Goal: Task Accomplishment & Management: Manage account settings

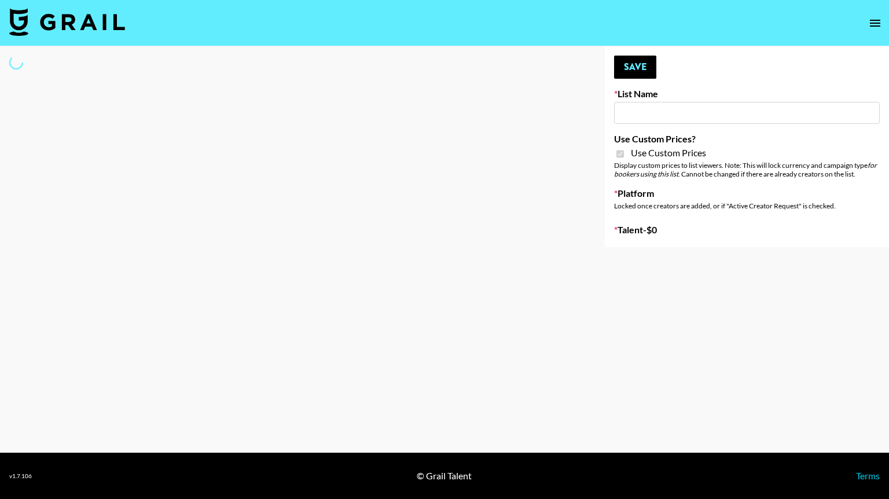
type input "HaruHaru Wonder 15/10"
checkbox input "true"
select select "Brand"
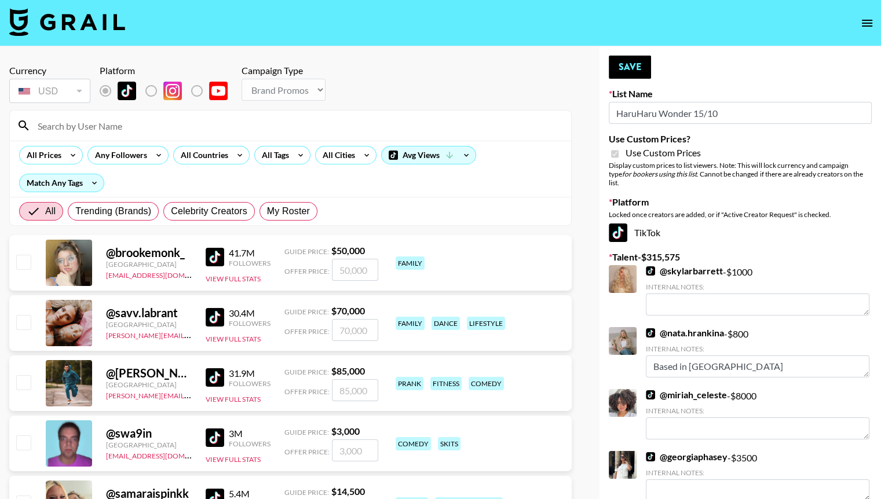
click at [102, 126] on input at bounding box center [297, 125] width 533 height 19
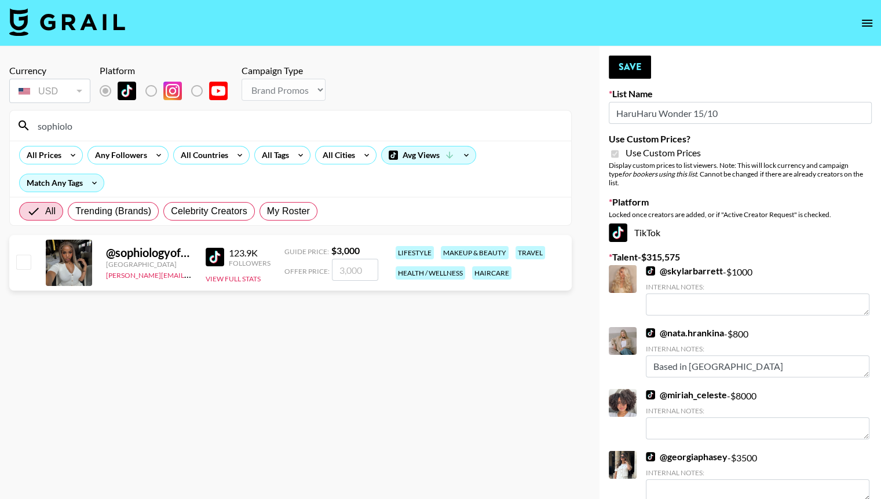
type input "sophiolo"
click at [347, 269] on input "number" at bounding box center [355, 270] width 46 height 22
type input "3"
checkbox input "true"
type input "3500"
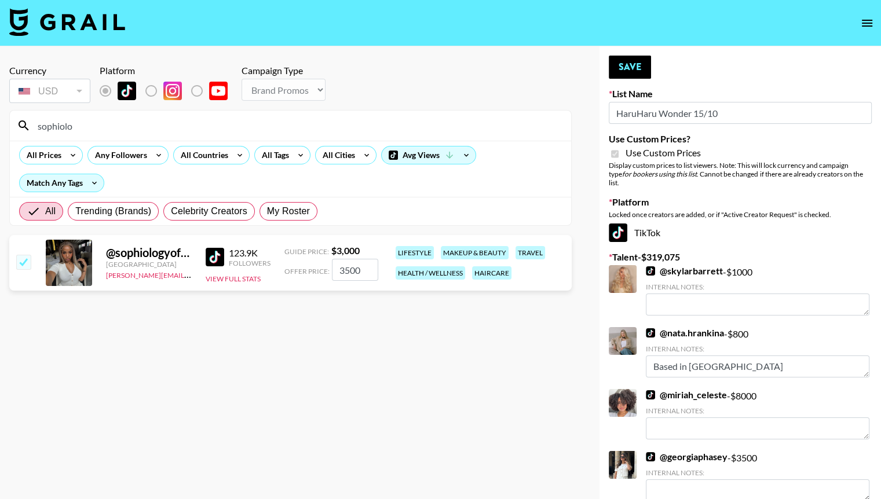
click at [236, 125] on input "sophiolo" at bounding box center [297, 125] width 533 height 19
type input "s"
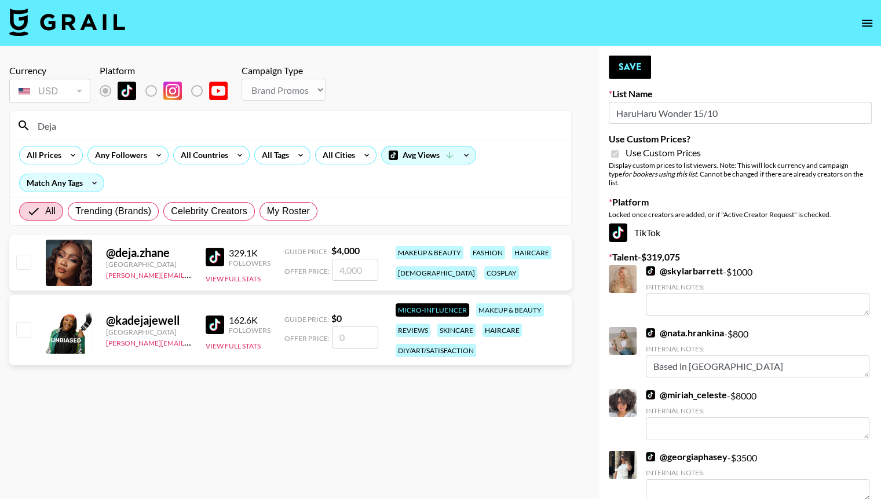
type input "Deja"
click at [357, 267] on input "number" at bounding box center [355, 270] width 46 height 22
checkbox input "true"
click at [697, 389] on link "@ miriah_celeste" at bounding box center [686, 395] width 81 height 12
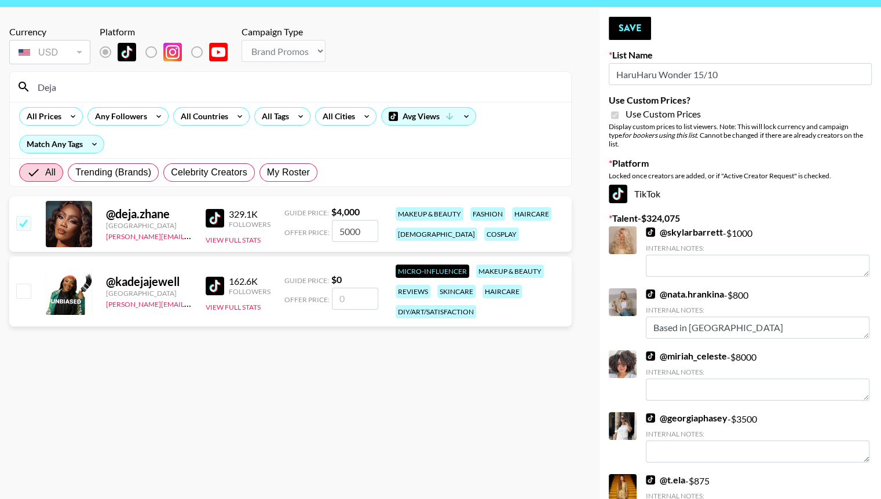
scroll to position [39, 0]
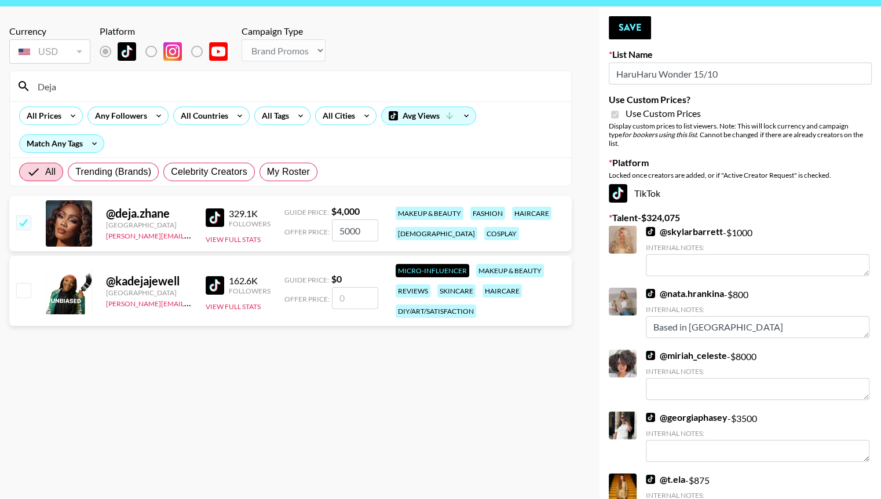
click at [693, 412] on link "@ georgiaphasey" at bounding box center [687, 418] width 82 height 12
click at [350, 232] on input "5000" at bounding box center [355, 230] width 46 height 22
type input "500"
checkbox input "false"
type input "4"
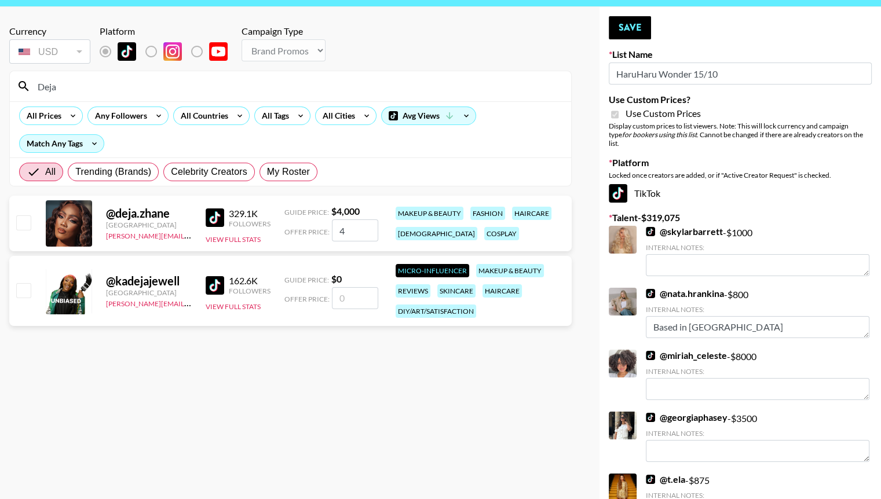
checkbox input "true"
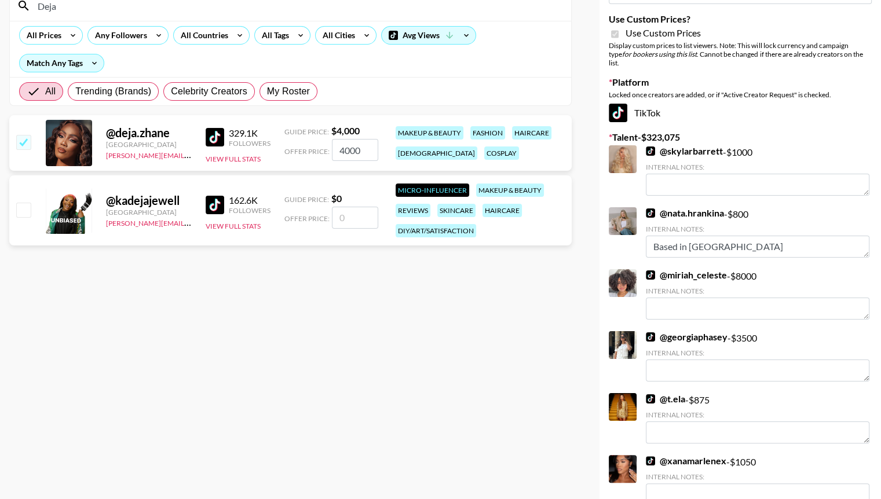
scroll to position [120, 0]
click at [681, 455] on link "@ xanamarlenex" at bounding box center [686, 461] width 80 height 12
click at [351, 149] on input "4000" at bounding box center [355, 149] width 46 height 22
type input "400"
checkbox input "false"
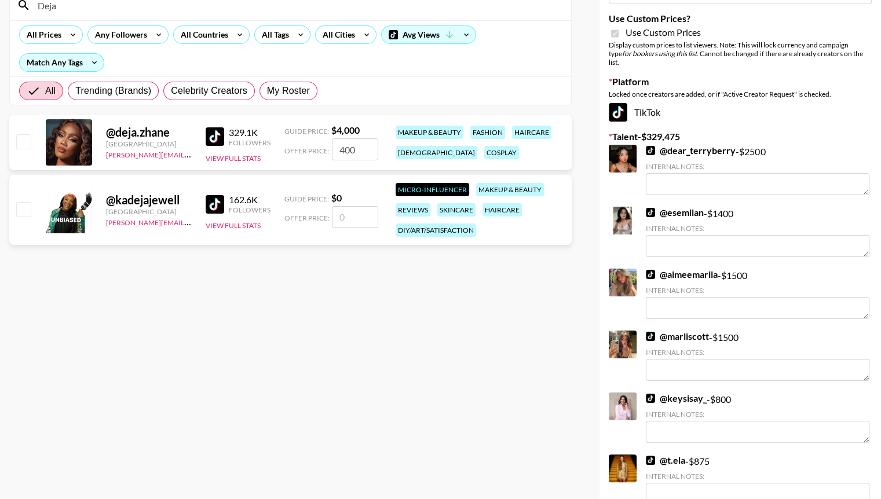
type input "4500"
checkbox input "true"
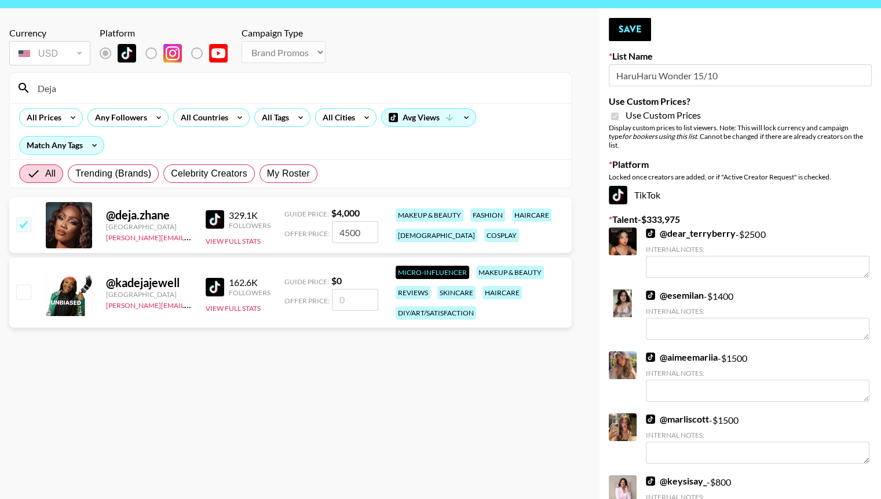
scroll to position [17, 0]
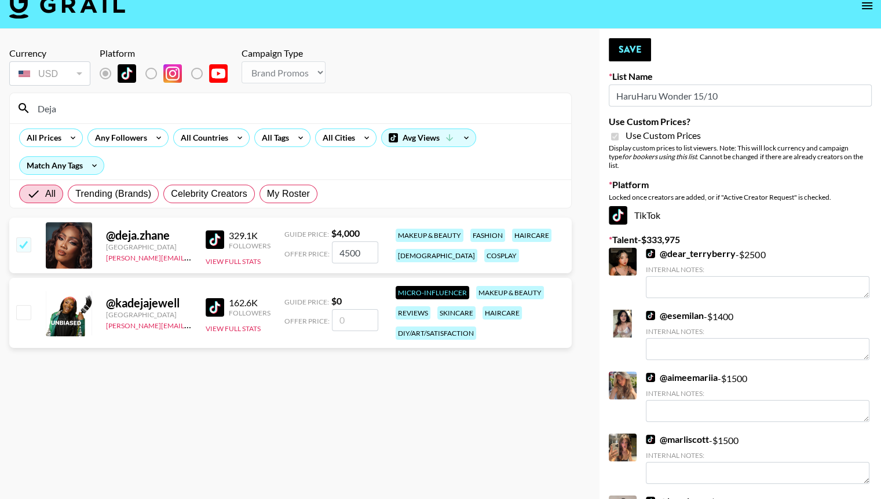
type input "4500"
click at [204, 104] on input "Deja" at bounding box center [297, 108] width 533 height 19
type input "D"
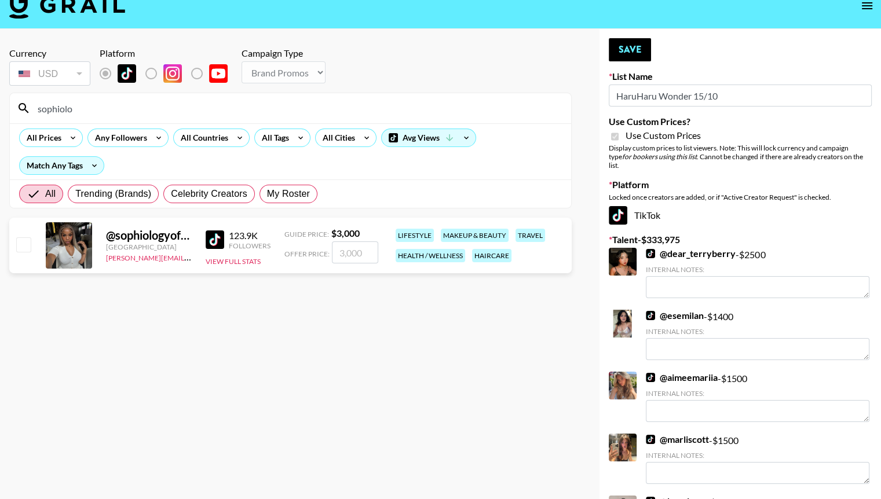
type input "sophiolo"
click at [19, 241] on input "checkbox" at bounding box center [23, 244] width 14 height 14
checkbox input "true"
click at [350, 253] on input "3000" at bounding box center [355, 252] width 46 height 22
type input "3500"
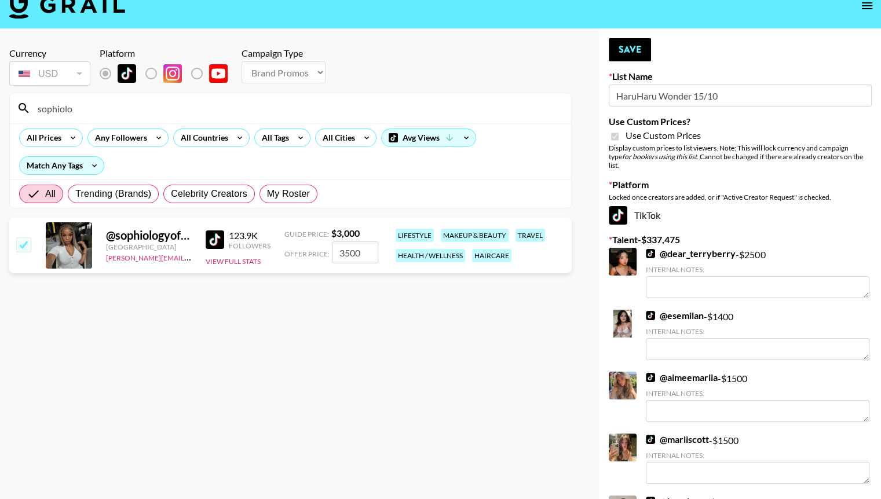
click at [326, 332] on section "Currency USD USD ​ Platform Campaign Type Choose Type... Song Promos Brand Prom…" at bounding box center [290, 241] width 562 height 407
click at [185, 113] on input "sophiolo" at bounding box center [297, 108] width 533 height 19
type input "s"
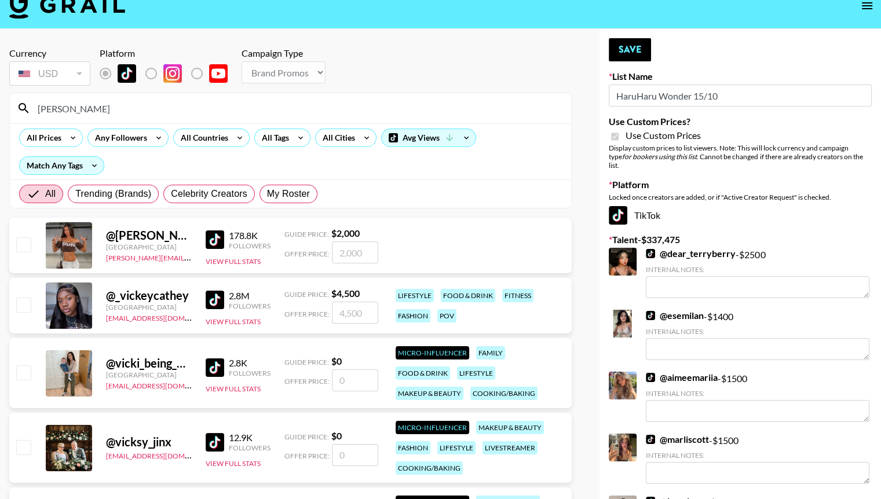
type input "[PERSON_NAME]"
click at [291, 185] on label "My Roster" at bounding box center [288, 194] width 58 height 19
click at [267, 194] on input "My Roster" at bounding box center [267, 194] width 0 height 0
radio input "true"
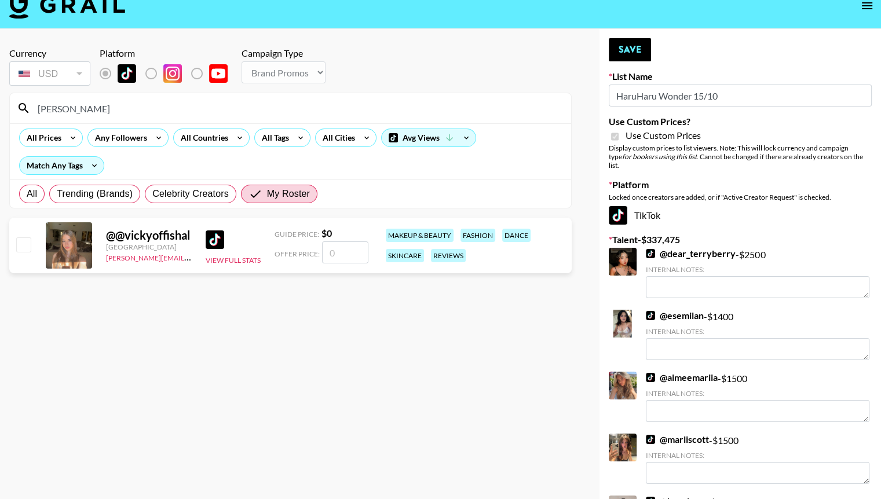
click at [160, 233] on div "@ @vickyoffishal" at bounding box center [149, 235] width 86 height 14
click at [19, 239] on input "checkbox" at bounding box center [23, 244] width 14 height 14
click at [163, 257] on link "[PERSON_NAME][EMAIL_ADDRESS][DOMAIN_NAME]" at bounding box center [191, 256] width 171 height 11
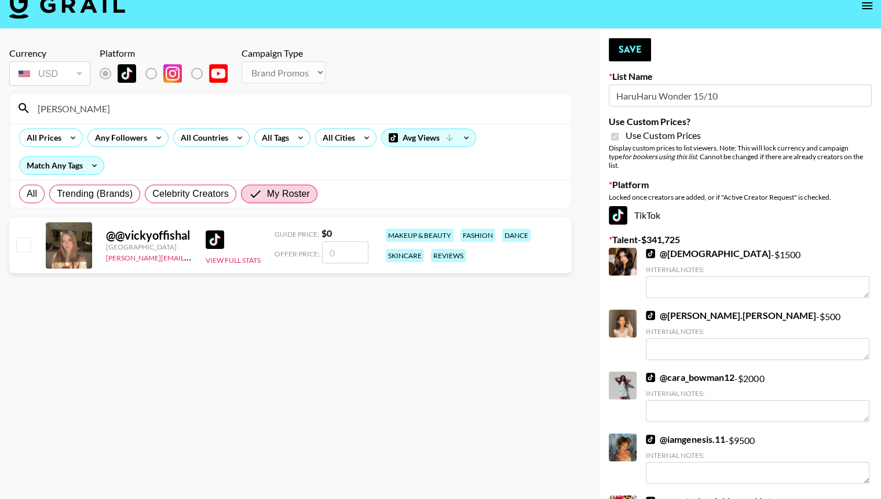
click at [209, 315] on section "Currency USD USD ​ Platform Campaign Type Choose Type... Song Promos Brand Prom…" at bounding box center [290, 241] width 562 height 407
click at [350, 251] on input "number" at bounding box center [345, 252] width 46 height 22
checkbox input "true"
type input "2500"
click at [618, 43] on button "Save" at bounding box center [630, 49] width 42 height 23
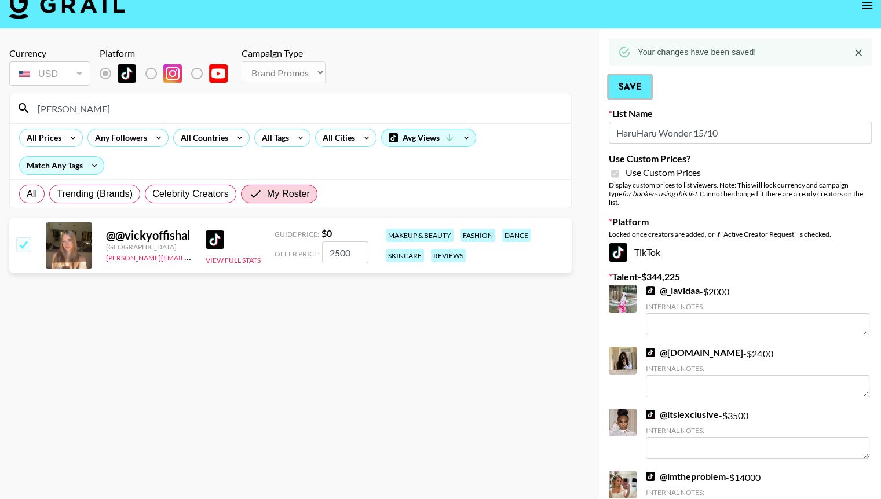
click at [621, 87] on button "Save" at bounding box center [630, 86] width 42 height 23
drag, startPoint x: 621, startPoint y: 87, endPoint x: 343, endPoint y: 1, distance: 291.0
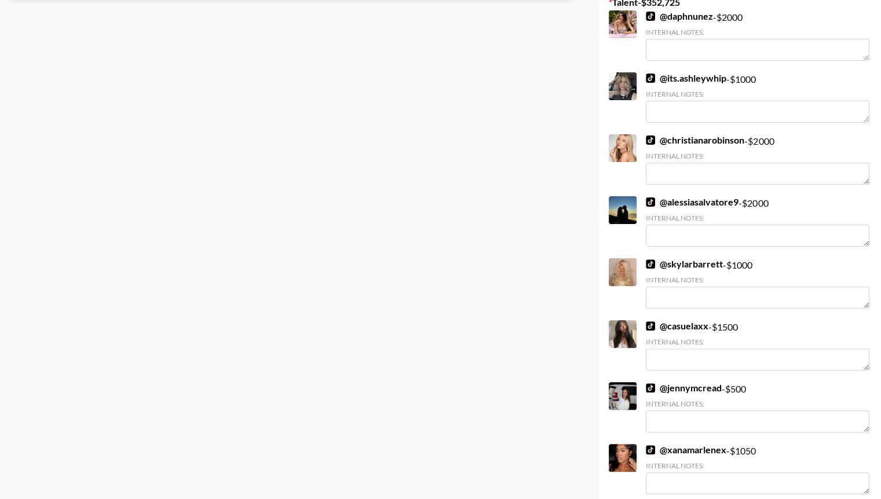
scroll to position [0, 0]
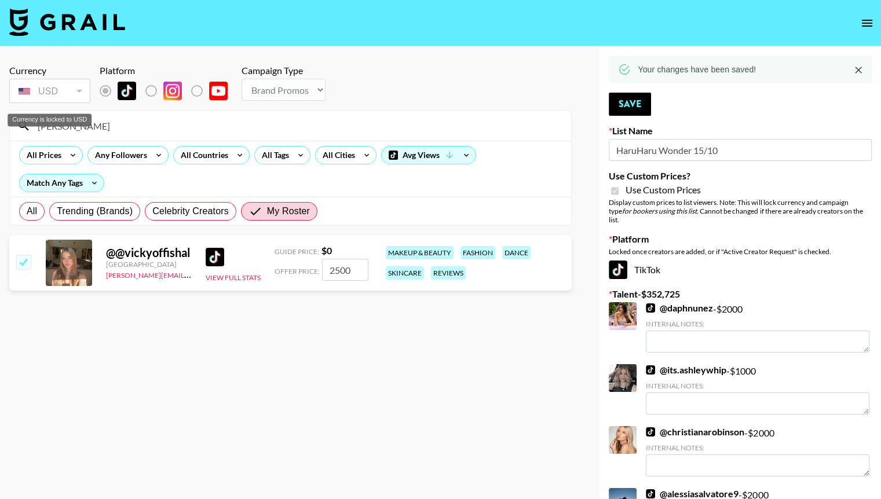
click at [76, 124] on div "Currency is locked to USD" at bounding box center [50, 119] width 84 height 13
click at [111, 123] on input "[PERSON_NAME]" at bounding box center [297, 125] width 533 height 19
type input "v"
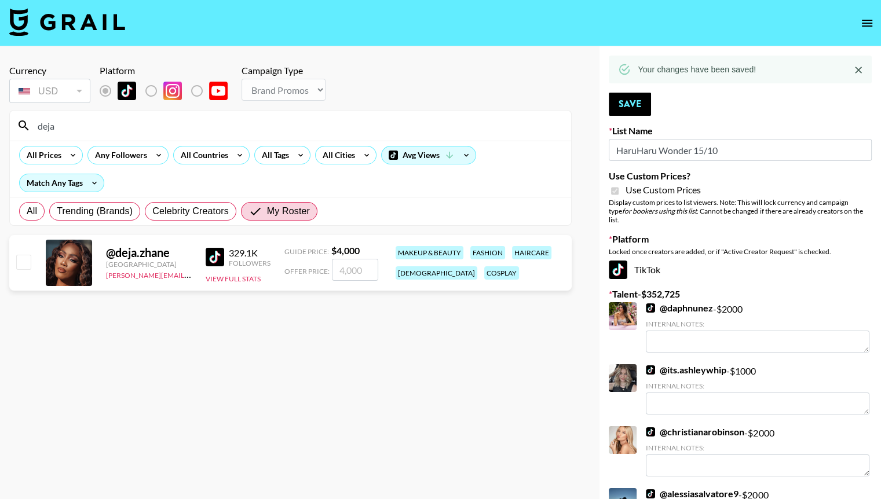
type input "deja"
click at [22, 265] on input "checkbox" at bounding box center [23, 262] width 14 height 14
checkbox input "true"
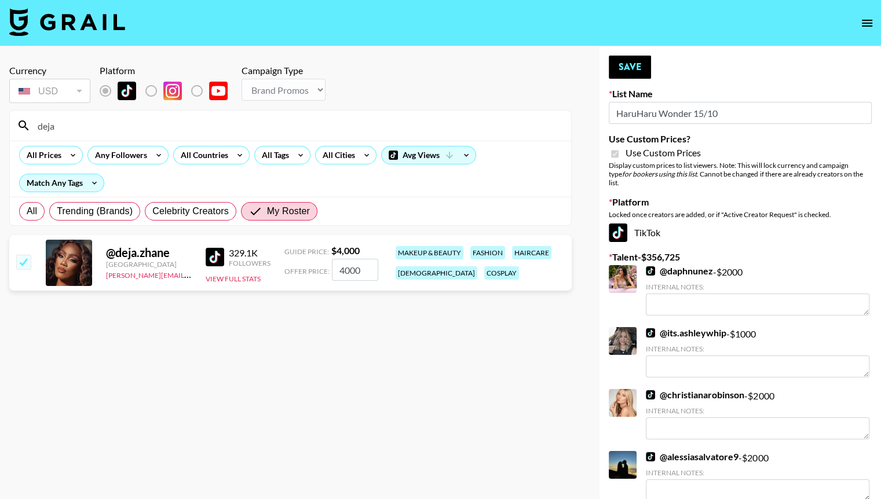
click at [350, 272] on input "4000" at bounding box center [355, 270] width 46 height 22
type input "400"
checkbox input "false"
type input "4"
checkbox input "true"
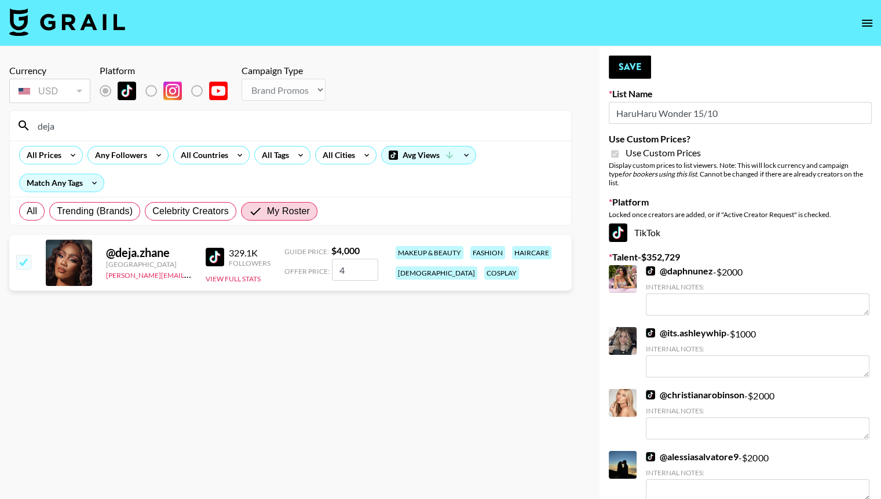
click at [350, 272] on input "4" at bounding box center [355, 270] width 46 height 22
type input "4500"
click at [192, 126] on input "deja" at bounding box center [297, 125] width 533 height 19
type input "d"
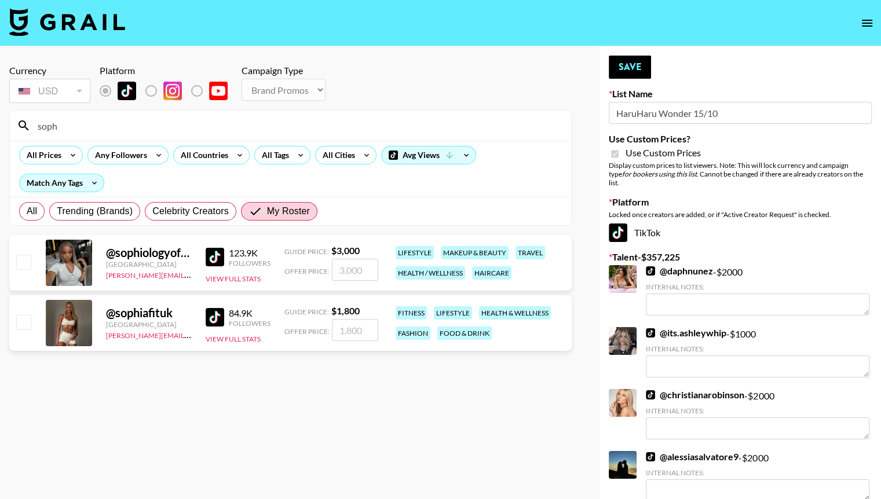
type input "soph"
click at [20, 265] on input "checkbox" at bounding box center [23, 262] width 14 height 14
checkbox input "true"
click at [352, 269] on input "3000" at bounding box center [355, 270] width 46 height 22
click at [350, 272] on input "3000" at bounding box center [355, 270] width 46 height 22
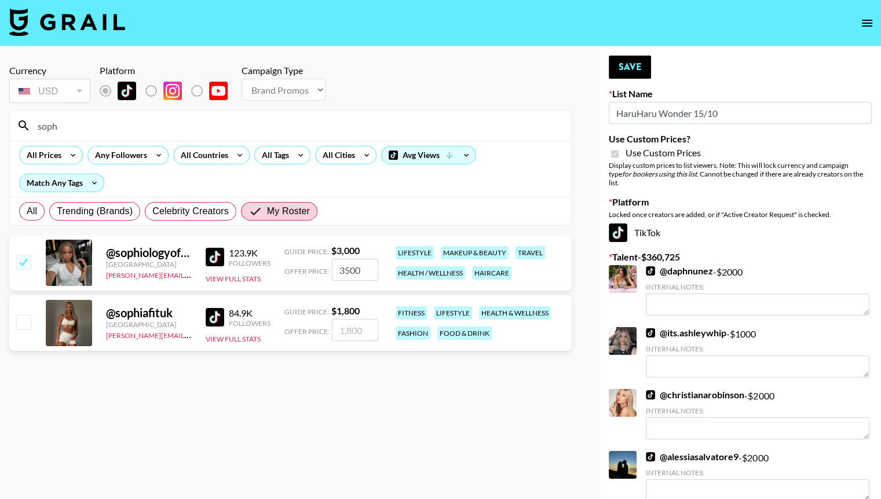
type input "3500"
click at [634, 63] on button "Save" at bounding box center [630, 67] width 42 height 23
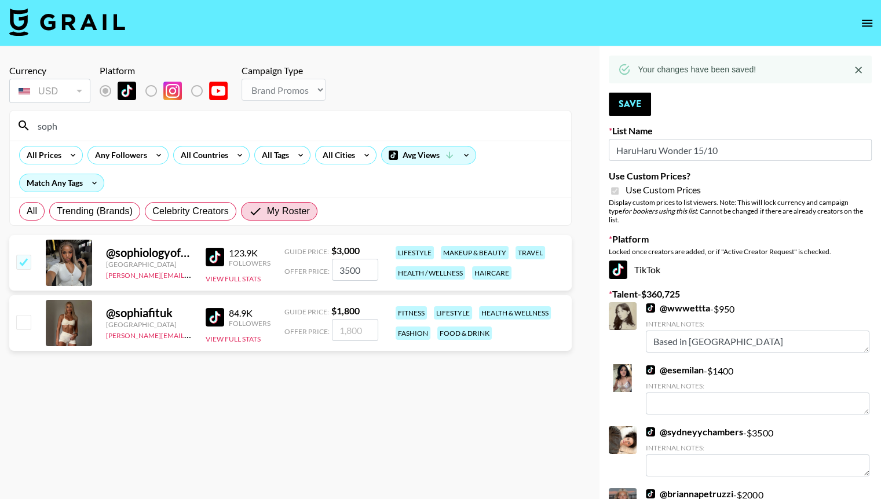
click at [165, 130] on input "soph" at bounding box center [297, 125] width 533 height 19
type input "s"
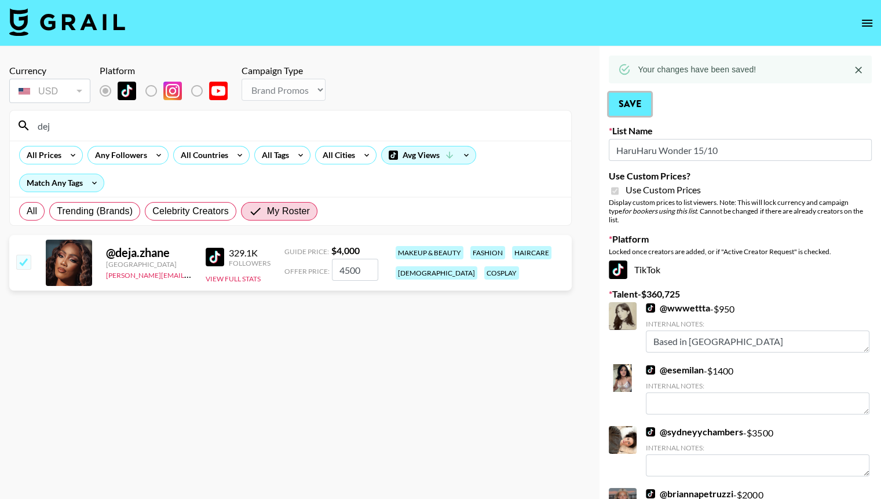
drag, startPoint x: 642, startPoint y: 98, endPoint x: 292, endPoint y: 113, distance: 350.6
click at [147, 116] on input "dej" at bounding box center [297, 125] width 533 height 19
type input "d"
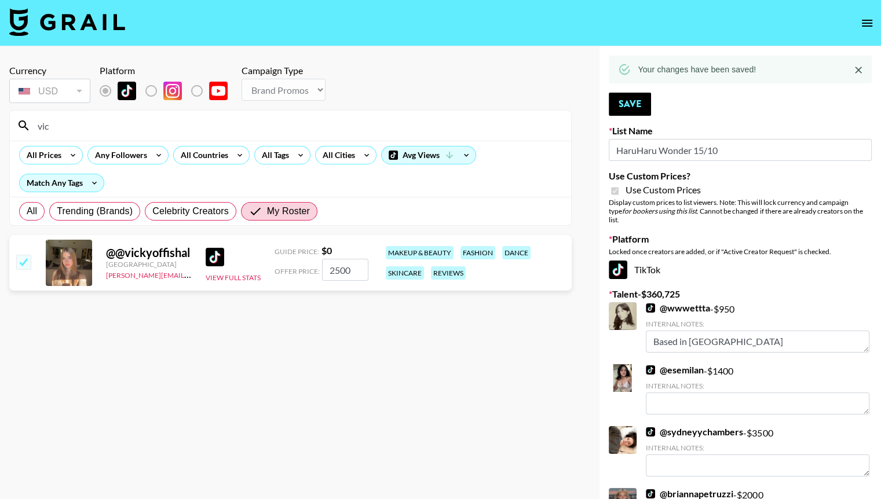
type input "vic"
click at [635, 98] on button "Save" at bounding box center [630, 104] width 42 height 23
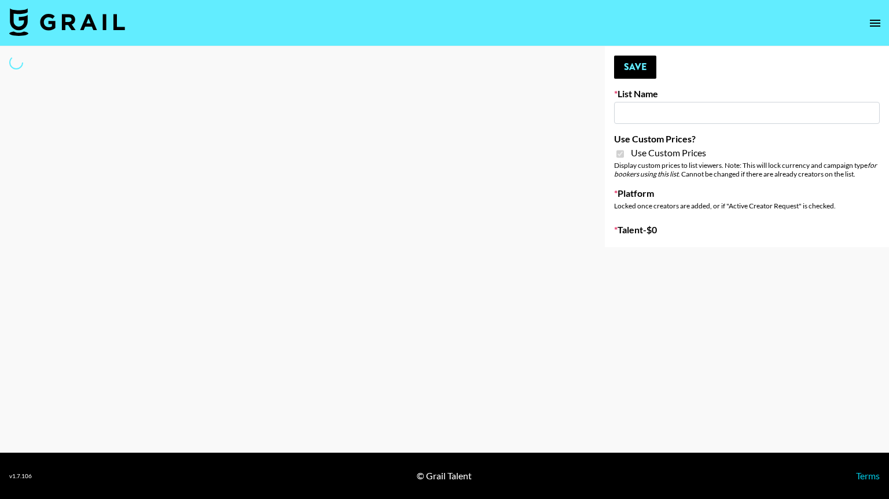
type input "Walmart Fashion"
checkbox input "true"
select select "Brand"
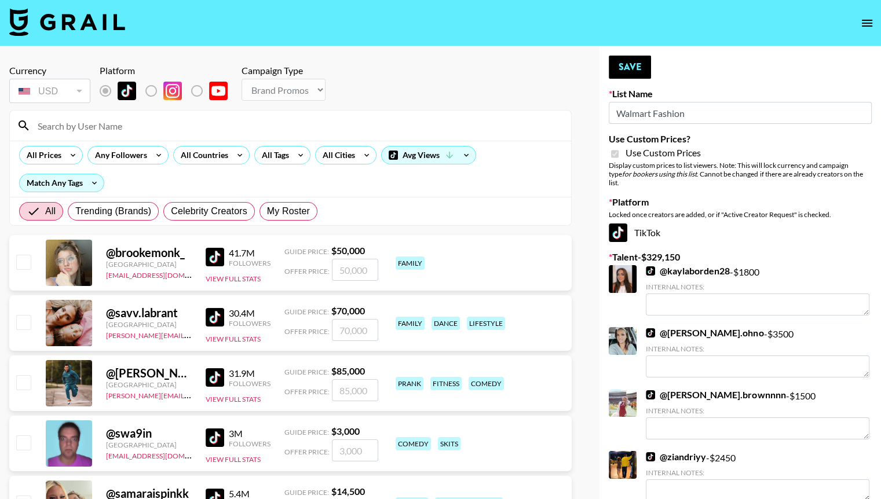
click at [94, 126] on input at bounding box center [297, 125] width 533 height 19
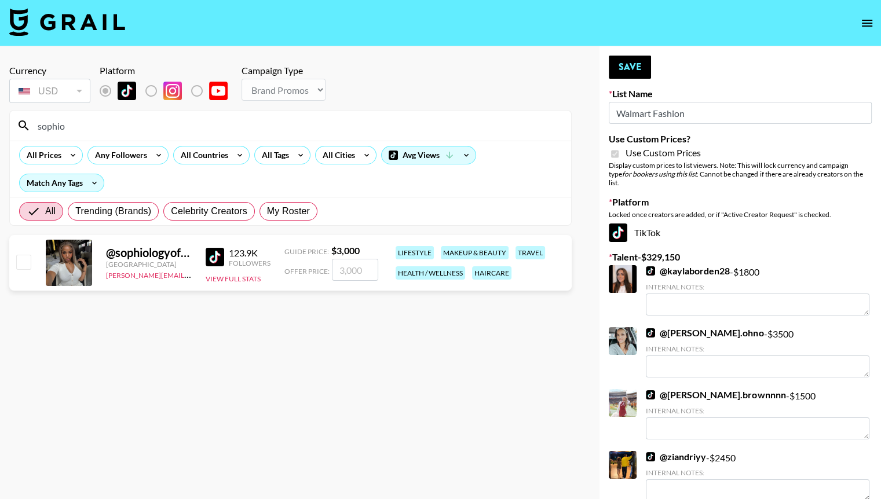
type input "sophio"
click at [346, 267] on input "number" at bounding box center [355, 270] width 46 height 22
checkbox input "true"
type input "3500"
click at [629, 69] on button "Save" at bounding box center [630, 67] width 42 height 23
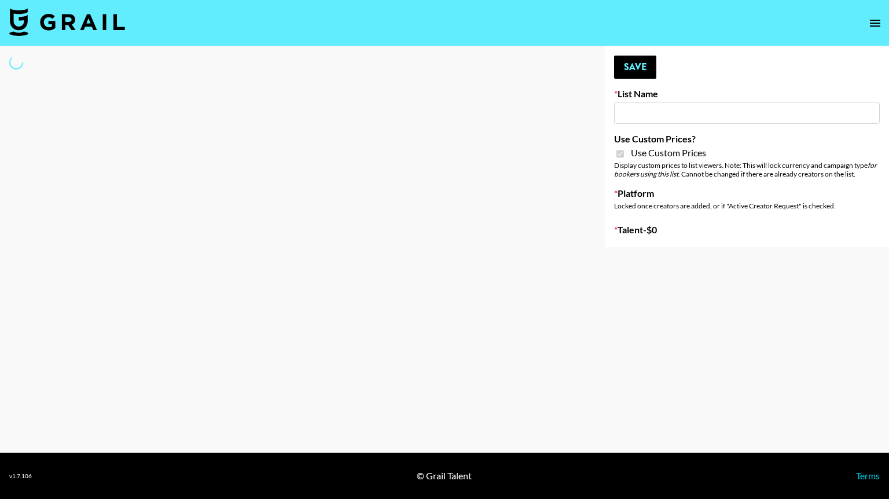
type input "Hot Chocolate Brand - US"
checkbox input "true"
select select "Brand"
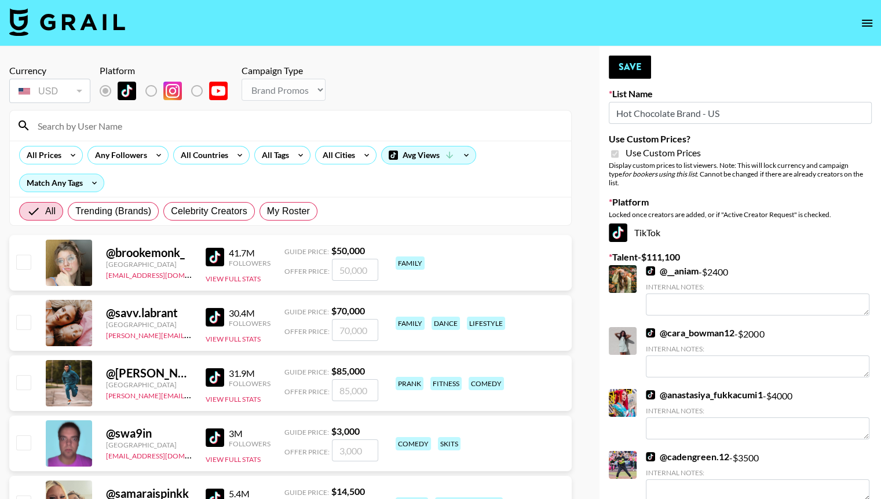
click at [111, 119] on input at bounding box center [297, 125] width 533 height 19
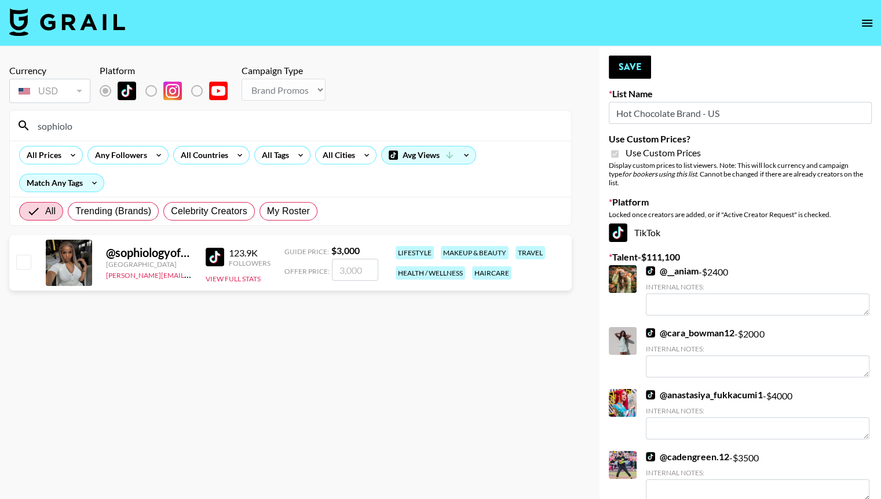
type input "sophiolo"
click at [347, 263] on input "number" at bounding box center [355, 270] width 46 height 22
checkbox input "true"
click at [349, 272] on input "33500" at bounding box center [355, 270] width 46 height 22
type input "3500"
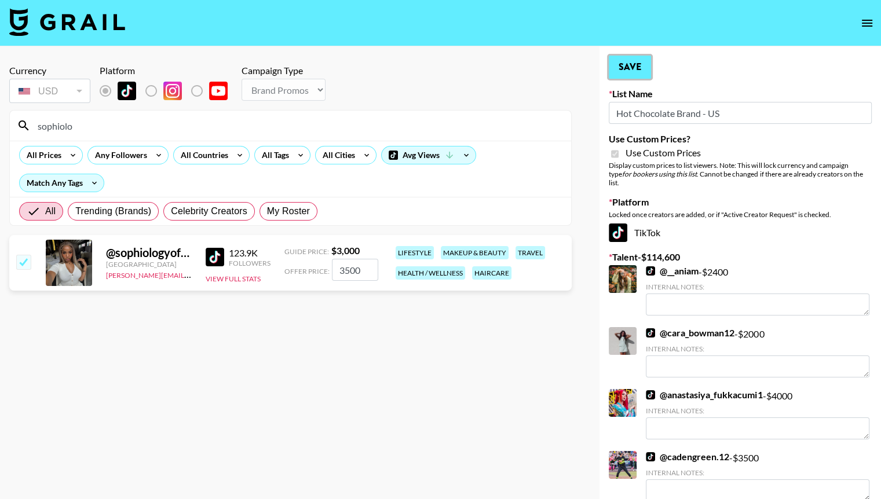
click at [627, 62] on button "Save" at bounding box center [630, 67] width 42 height 23
